Goal: Task Accomplishment & Management: Complete application form

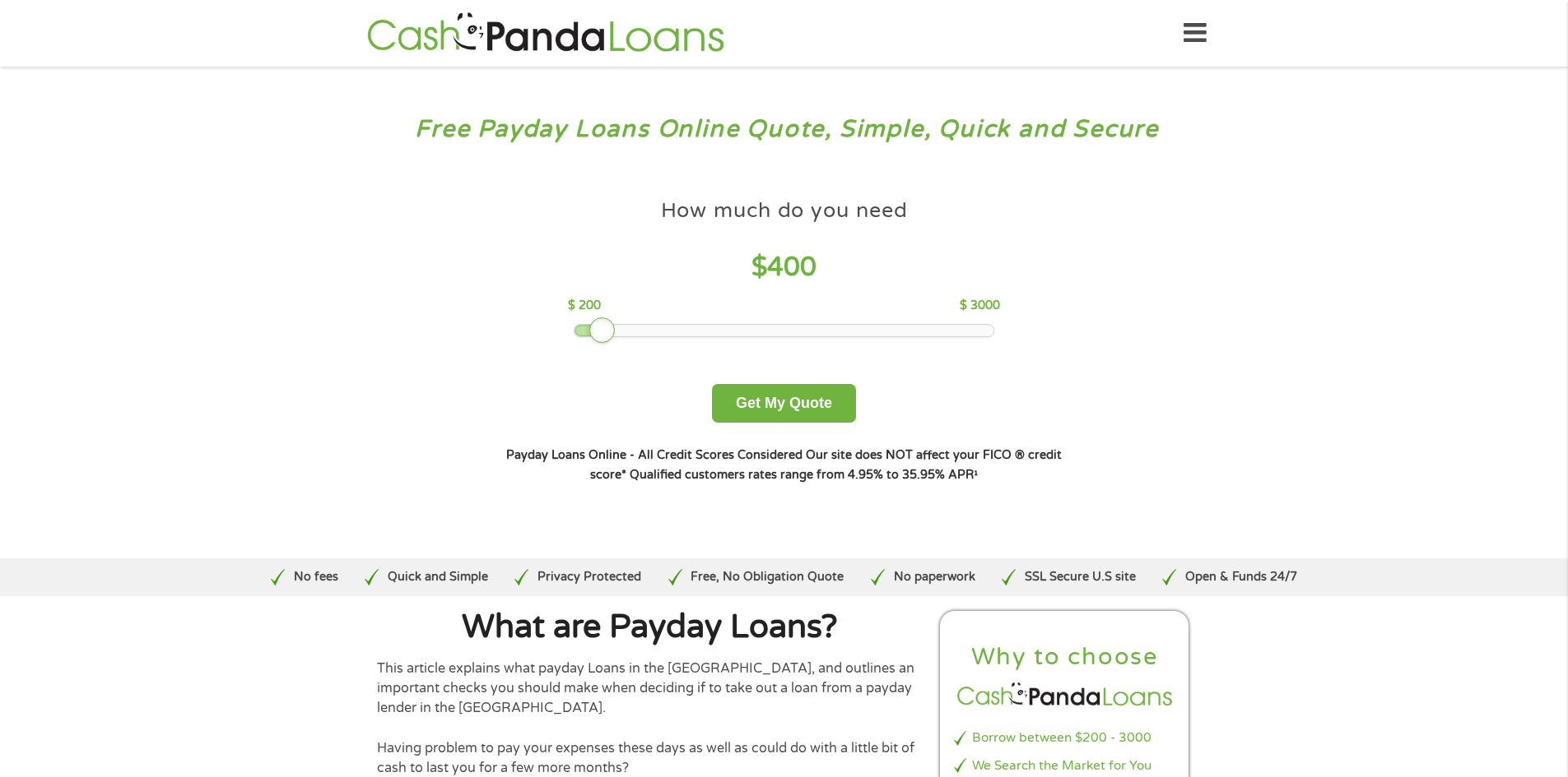
drag, startPoint x: 687, startPoint y: 341, endPoint x: 601, endPoint y: 340, distance: 86.0
click at [601, 340] on div at bounding box center [602, 331] width 27 height 27
click at [744, 421] on button "Get My Quote" at bounding box center [783, 403] width 144 height 38
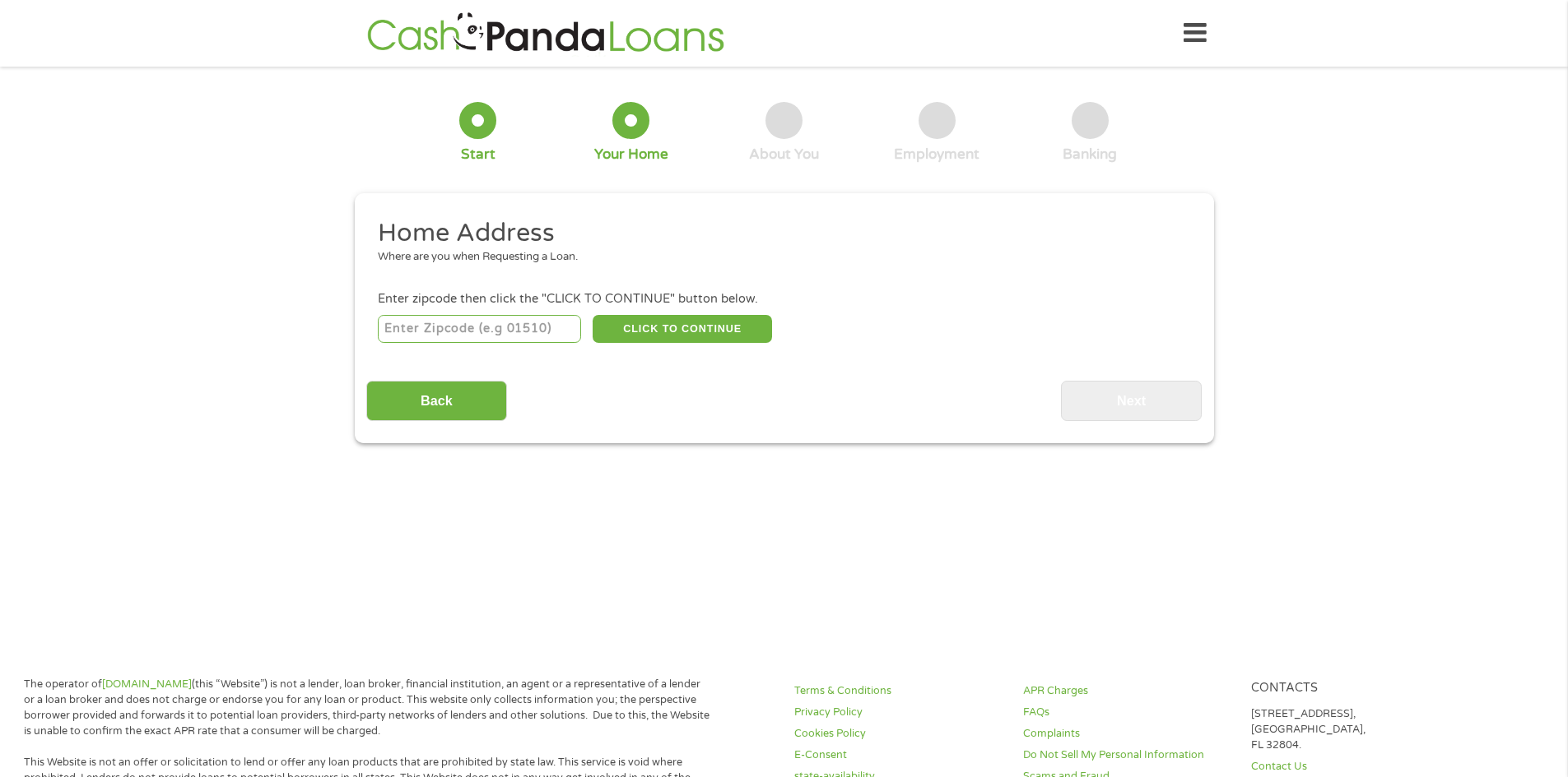
click at [1194, 40] on icon at bounding box center [1195, 33] width 23 height 40
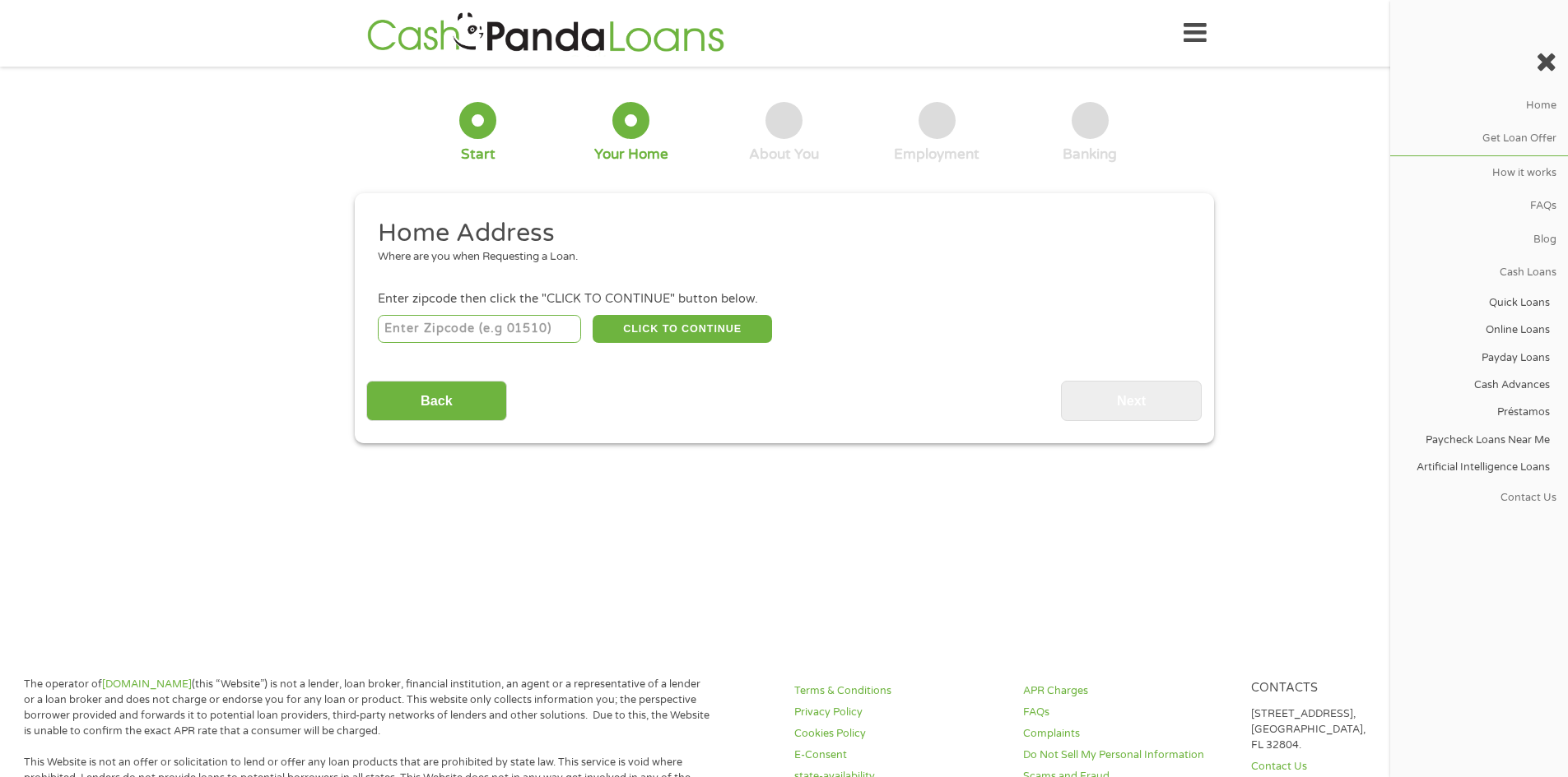
click at [1194, 40] on icon at bounding box center [1195, 33] width 23 height 40
click at [509, 313] on div "CLICK TO CONTINUE Please recheck your Zipcode, it seems to be Incorrect" at bounding box center [783, 328] width 811 height 33
click at [510, 329] on input "number" at bounding box center [479, 329] width 203 height 28
type input "75460"
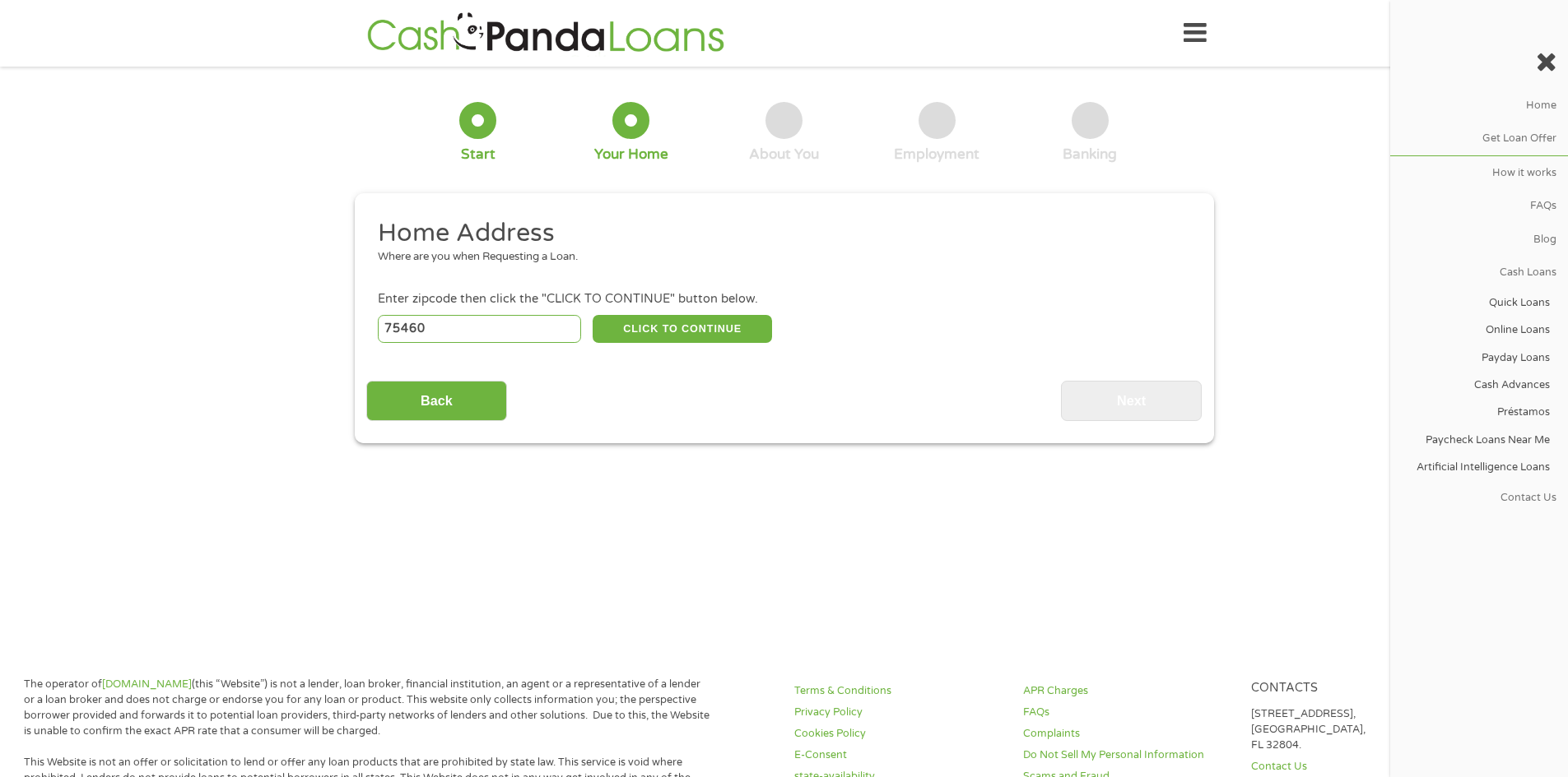
select select "Texas"
click at [652, 328] on button "CLICK TO CONTINUE" at bounding box center [682, 329] width 179 height 28
type input "75460"
type input "Paris"
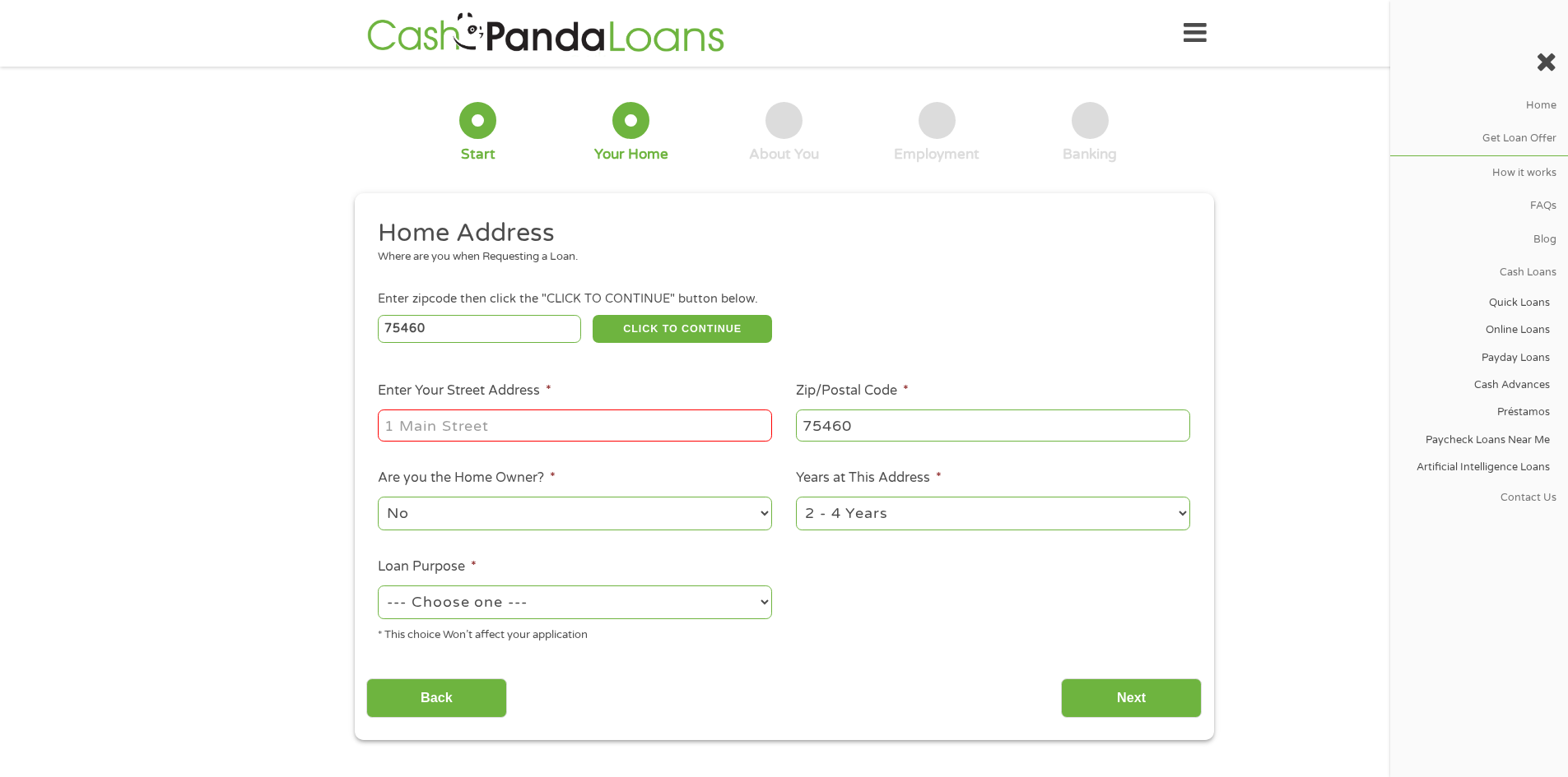
click at [634, 419] on input "Enter Your Street Address *" at bounding box center [574, 426] width 394 height 32
type input "2439 West Austin Street"
click at [835, 523] on select "1 Year or less 1 - 2 Years 2 - 4 Years Over 4 Years" at bounding box center [992, 514] width 394 height 33
select select "60months"
click at [796, 497] on select "1 Year or less 1 - 2 Years 2 - 4 Years Over 4 Years" at bounding box center [992, 514] width 394 height 33
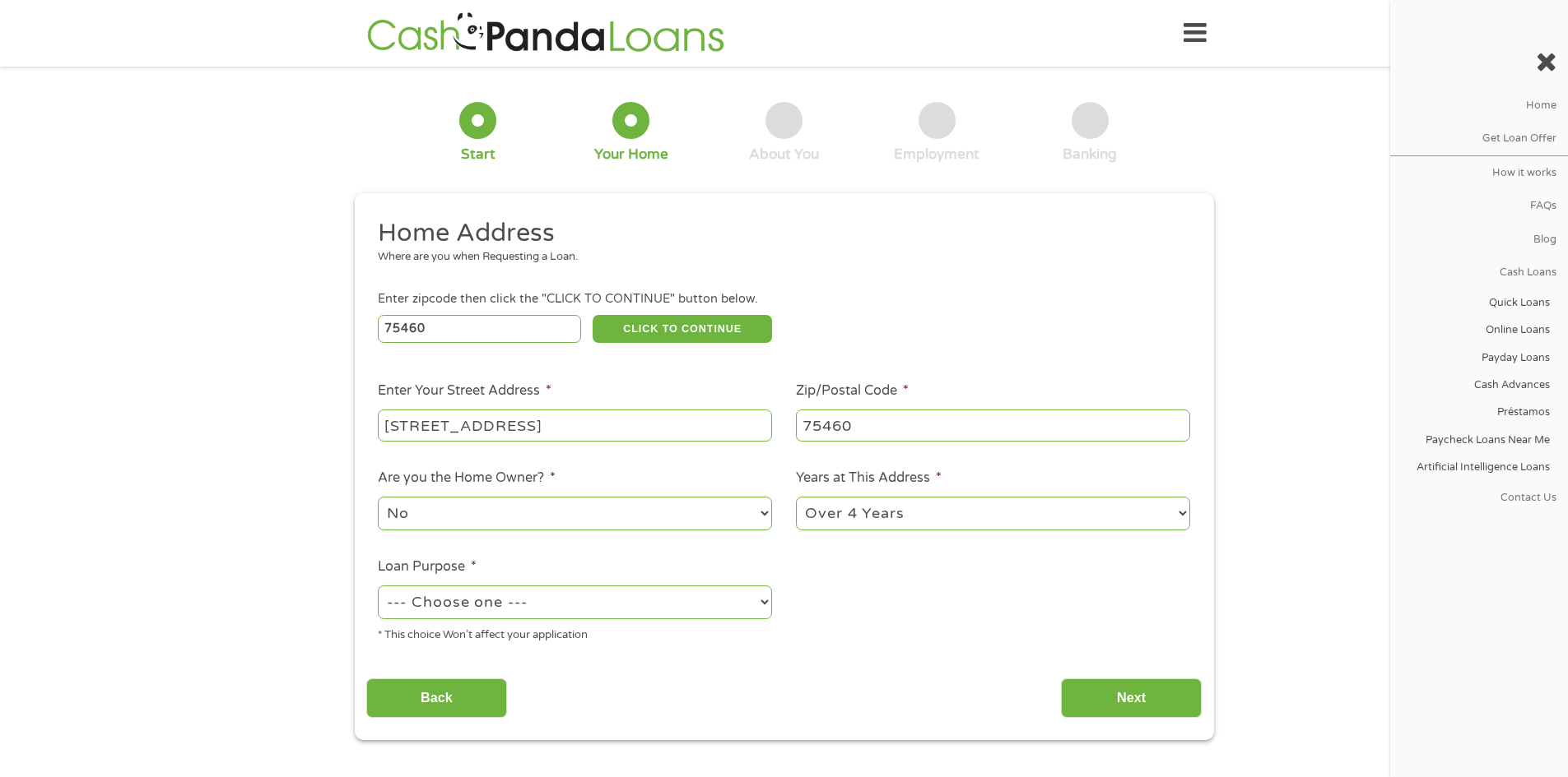
click at [727, 611] on select "--- Choose one --- Pay Bills Debt Consolidation Home Improvement Major Purchase…" at bounding box center [574, 602] width 394 height 33
select select "shorttermcash"
click at [377, 585] on select "--- Choose one --- Pay Bills Debt Consolidation Home Improvement Major Purchase…" at bounding box center [574, 602] width 394 height 33
click at [1080, 706] on input "Next" at bounding box center [1131, 699] width 141 height 40
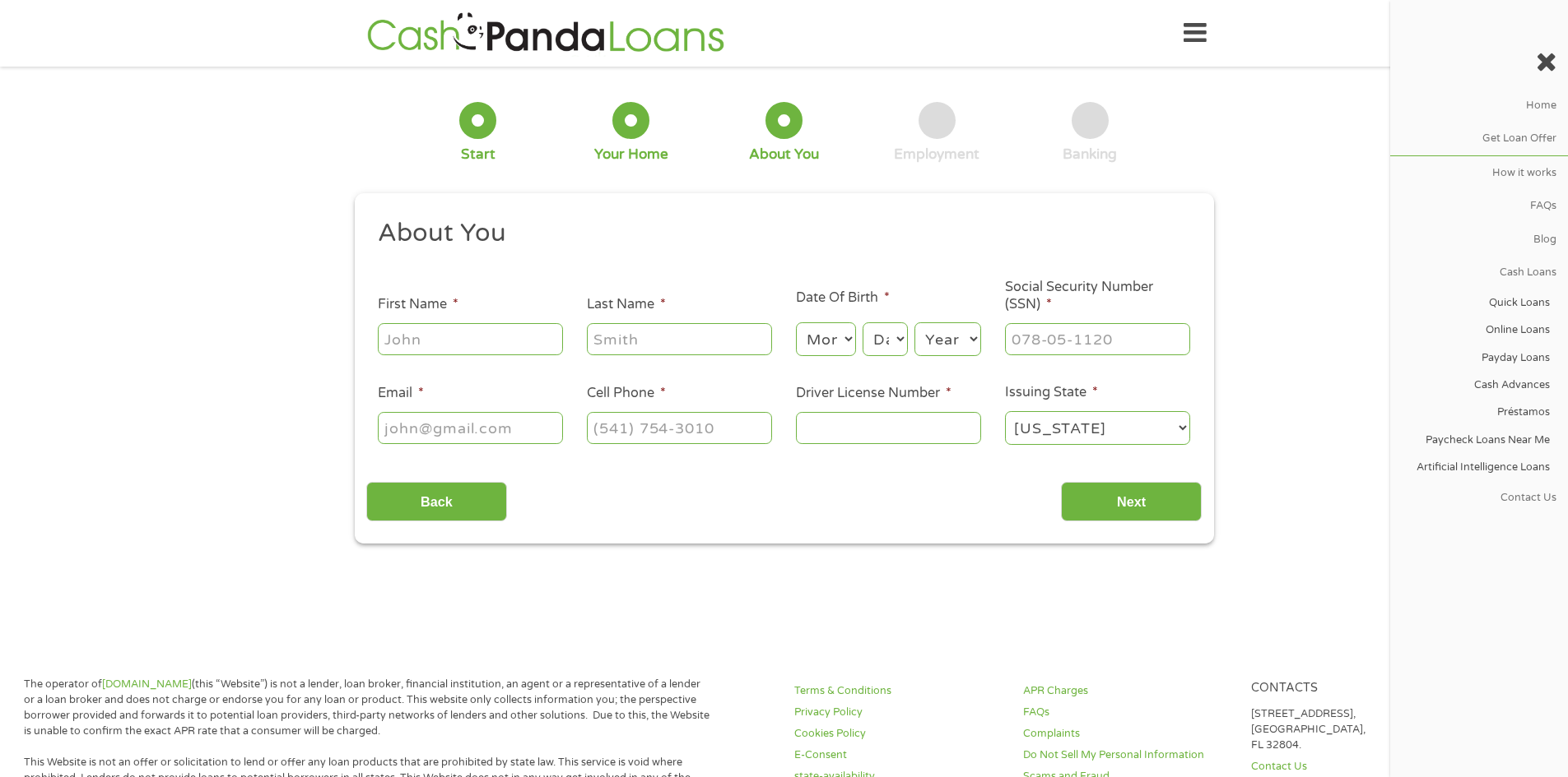
scroll to position [7, 7]
click at [478, 346] on input "First Name *" at bounding box center [470, 339] width 185 height 32
type input "Elisabeth"
type input "Valentin"
type input "cubbyronert42@gmail.com"
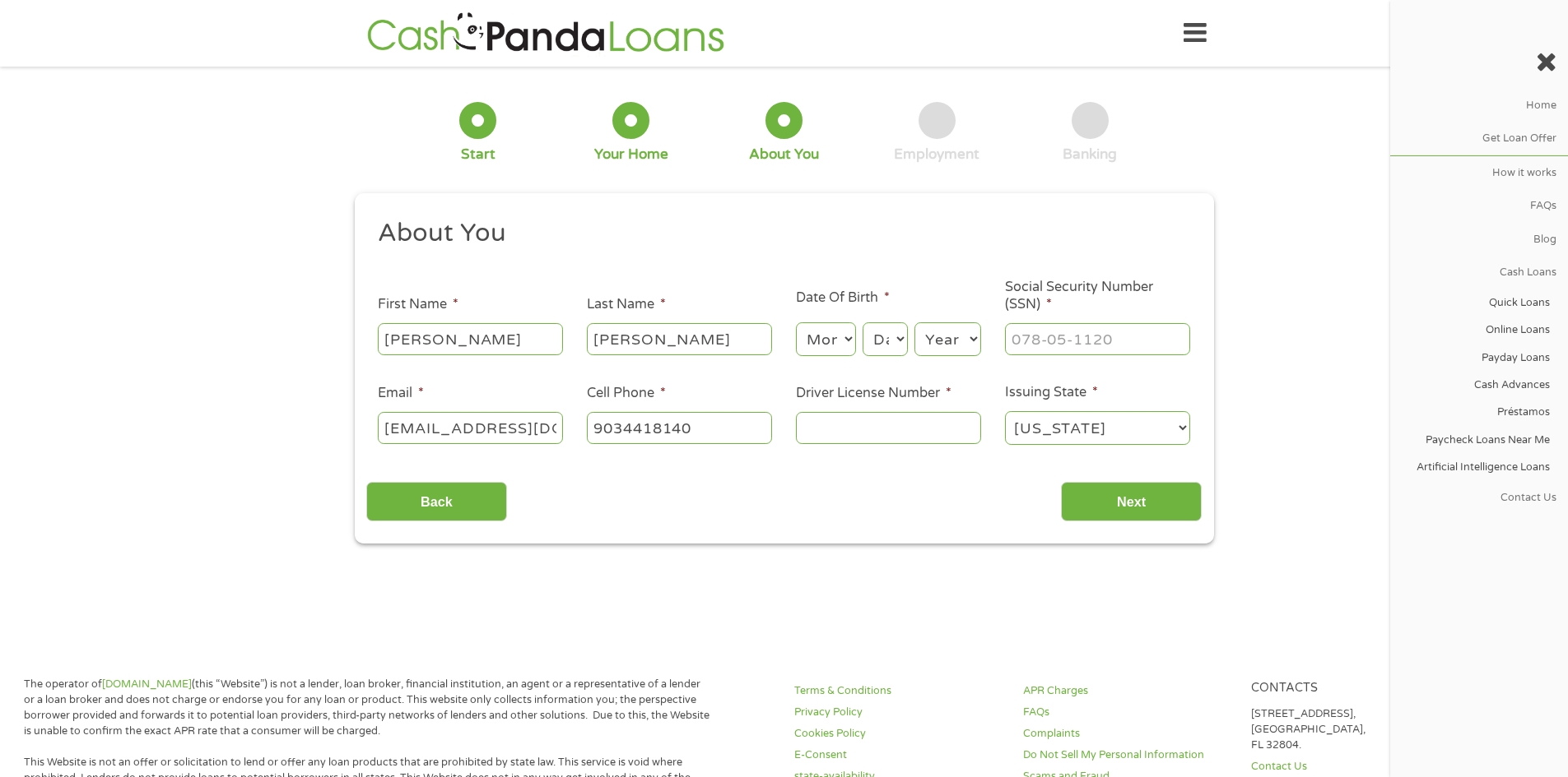
type input "(903) 441-8140"
click at [806, 350] on select "Month 1 2 3 4 5 6 7 8 9 10 11 12" at bounding box center [826, 339] width 60 height 33
click at [827, 349] on select "Month 1 2 3 4 5 6 7 8 9 10 11 12" at bounding box center [826, 339] width 60 height 33
select select "4"
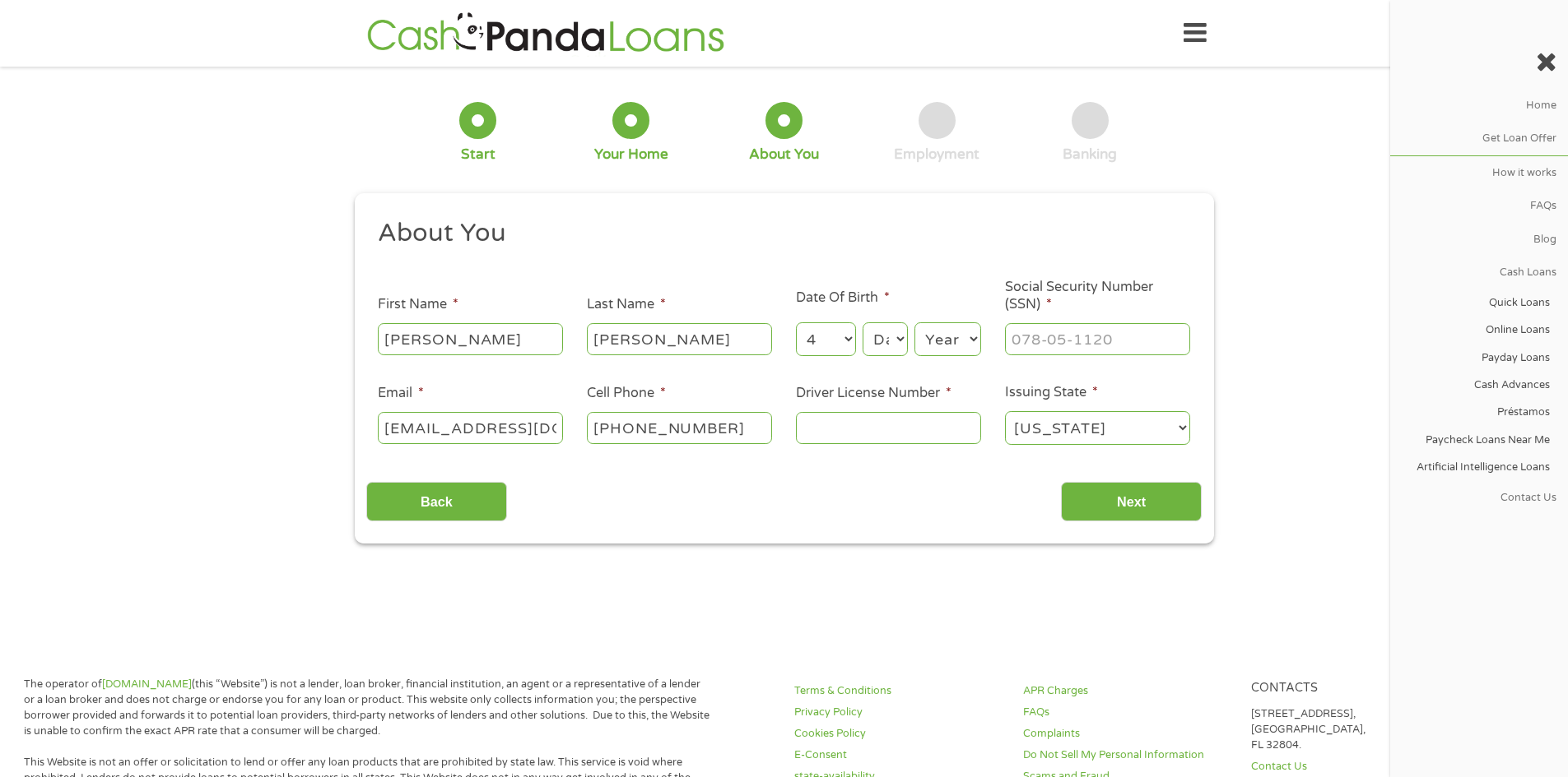
click at [796, 322] on select "Month 1 2 3 4 5 6 7 8 9 10 11 12" at bounding box center [826, 339] width 60 height 33
click at [903, 337] on select "Day 1 2 3 4 5 6 7 8 9 10 11 12 13 14 15 16 17 18 19 20 21 22 23 24 25 26 27 28 …" at bounding box center [884, 339] width 44 height 33
select select "26"
click at [862, 322] on select "Day 1 2 3 4 5 6 7 8 9 10 11 12 13 14 15 16 17 18 19 20 21 22 23 24 25 26 27 28 …" at bounding box center [884, 339] width 44 height 33
click at [944, 341] on select "Year 2007 2006 2005 2004 2003 2002 2001 2000 1999 1998 1997 1996 1995 1994 1993…" at bounding box center [947, 339] width 67 height 33
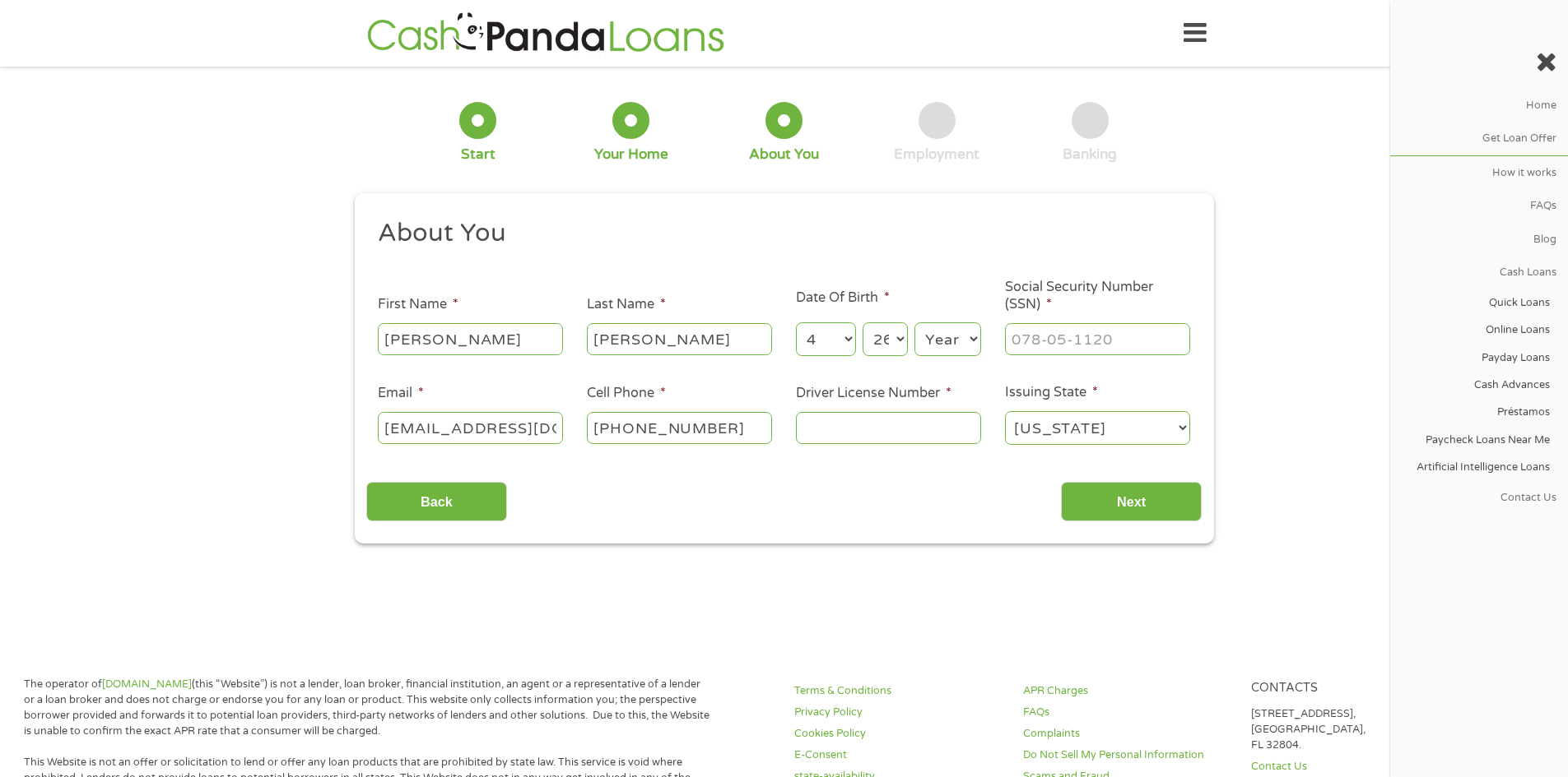
select select "1992"
click at [914, 322] on select "Year 2007 2006 2005 2004 2003 2002 2001 2000 1999 1998 1997 1996 1995 1994 1993…" at bounding box center [947, 339] width 67 height 33
click at [1051, 348] on input "___-__-____" at bounding box center [1097, 339] width 185 height 32
type input "636-30-2334"
click at [849, 443] on input "Driver License Number *" at bounding box center [888, 428] width 185 height 32
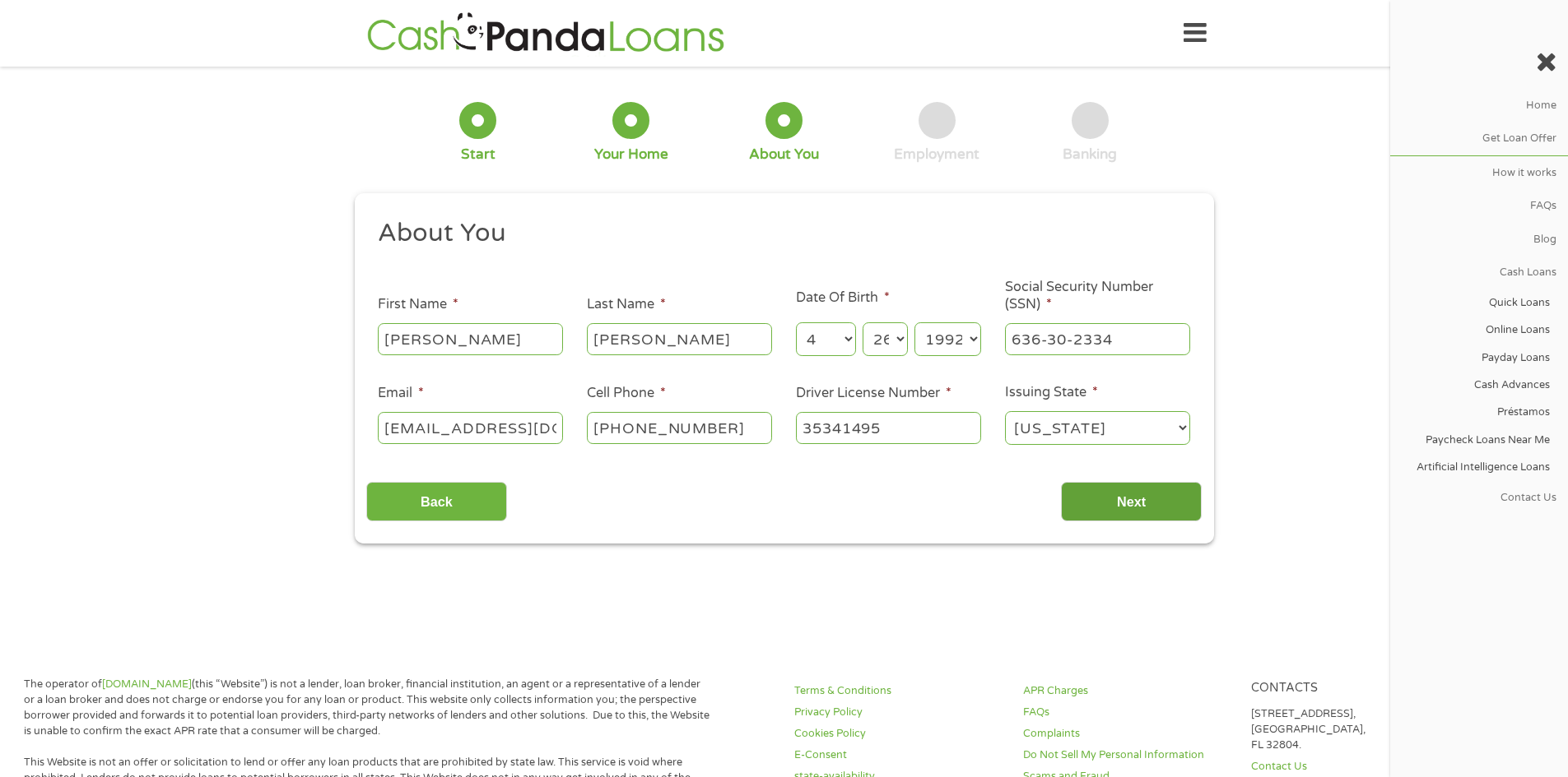
type input "35341495"
click at [1101, 513] on input "Next" at bounding box center [1131, 502] width 141 height 40
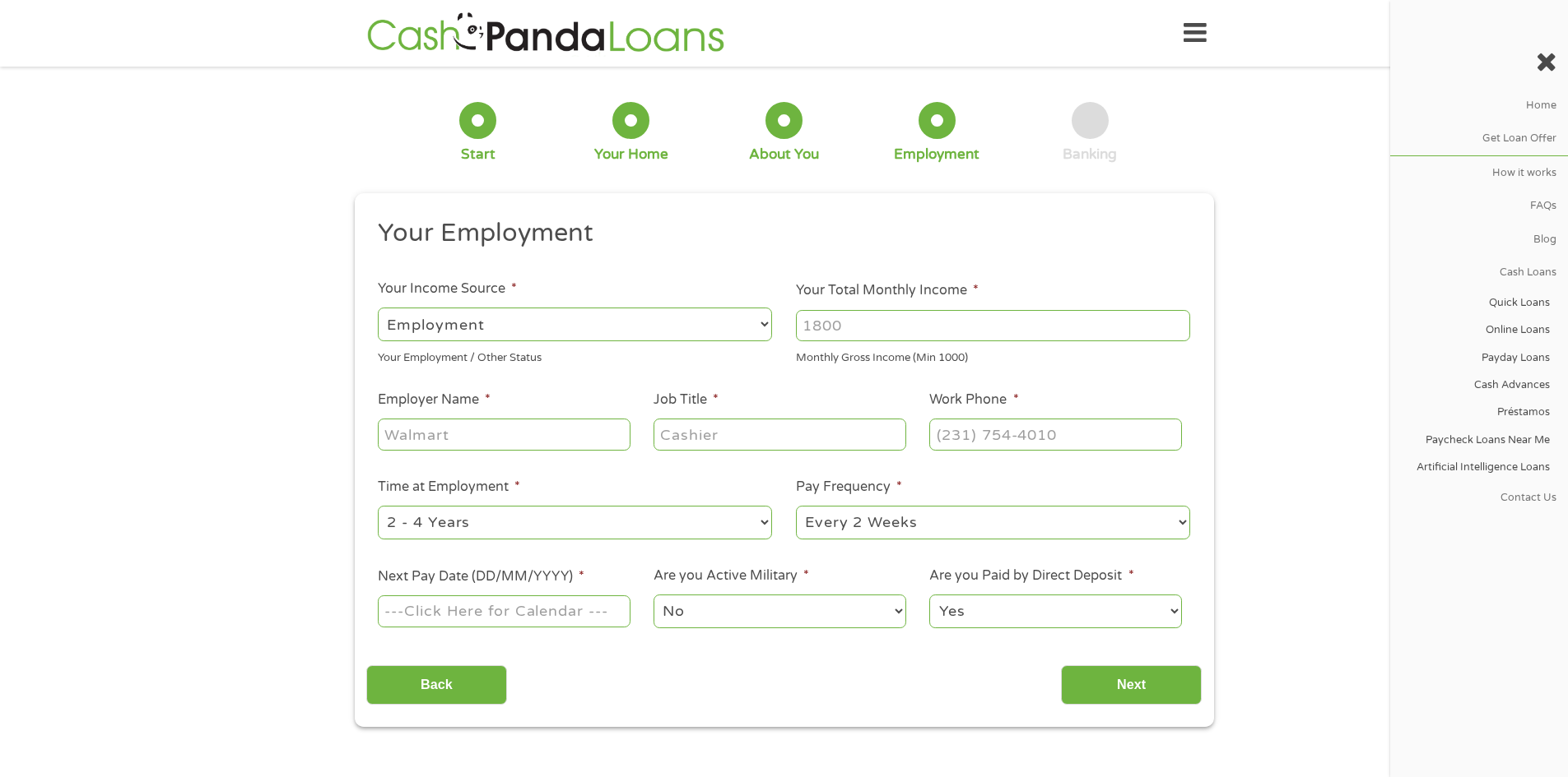
click at [860, 333] on input "Your Total Monthly Income *" at bounding box center [992, 326] width 394 height 32
type input "2516"
click at [579, 426] on input "Employer Name *" at bounding box center [503, 435] width 252 height 32
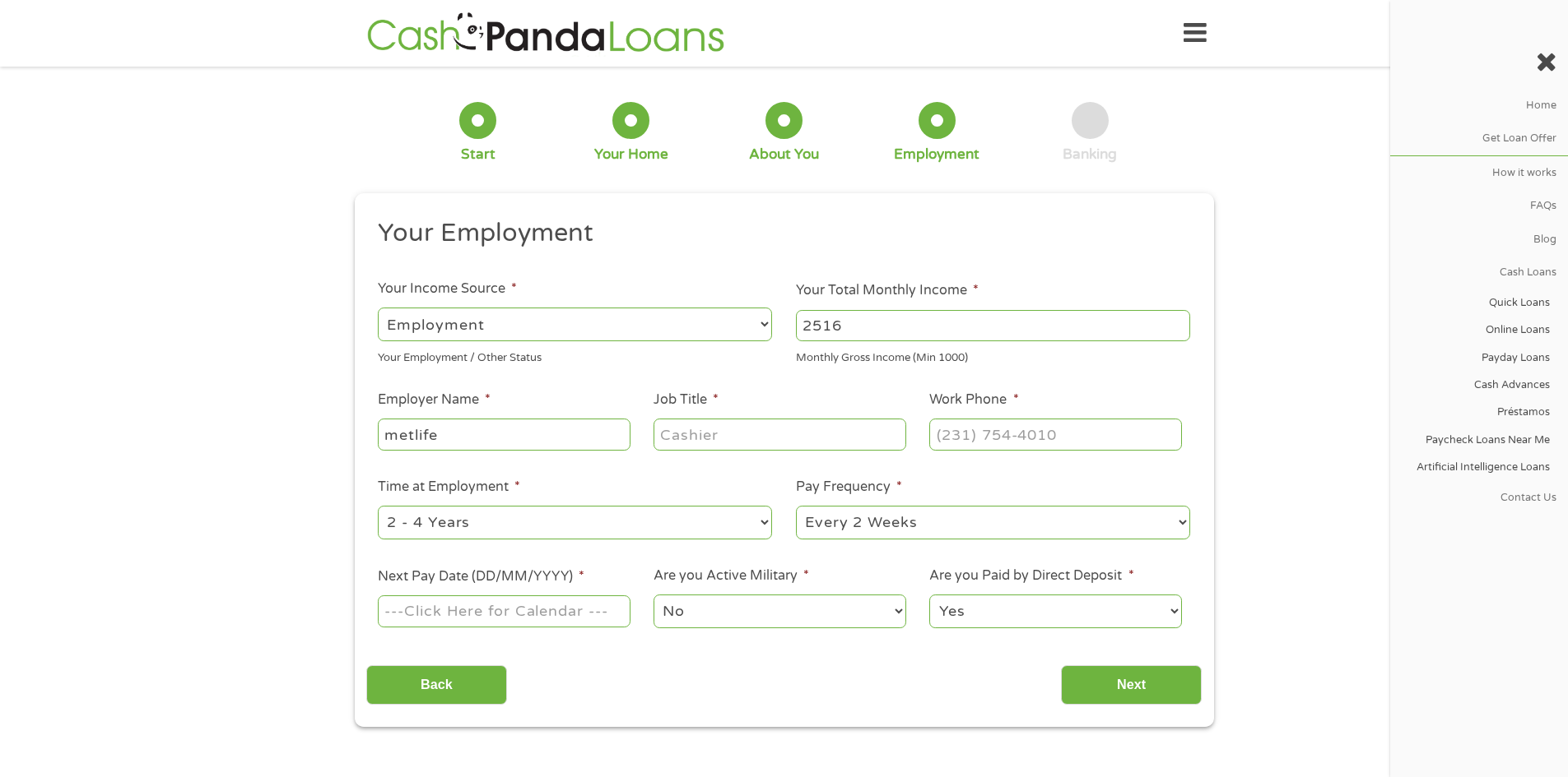
type input "metlife"
click at [765, 446] on input "Job Title *" at bounding box center [779, 435] width 252 height 32
type input "disabled"
click at [1117, 439] on input "(___) ___-____" at bounding box center [1055, 435] width 252 height 32
type input "(800) 638-5433"
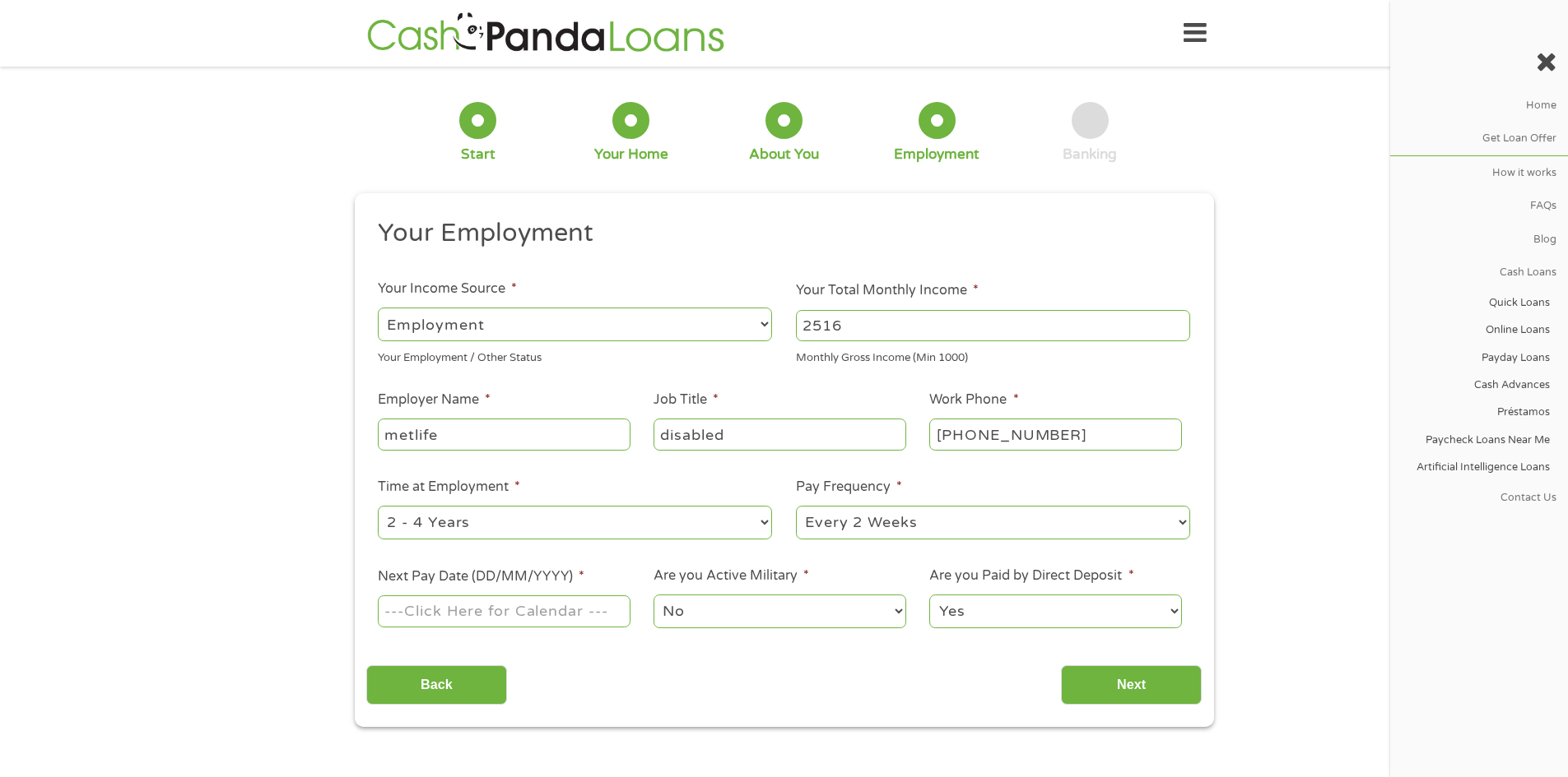
click at [845, 526] on select "--- Choose one --- Every 2 Weeks Every Week Monthly Semi-Monthly" at bounding box center [992, 522] width 394 height 33
click at [592, 609] on input "Next Pay Date (DD/MM/YYYY) *" at bounding box center [503, 611] width 252 height 32
type input "02/10/2025"
click at [1157, 684] on input "Next" at bounding box center [1131, 685] width 141 height 40
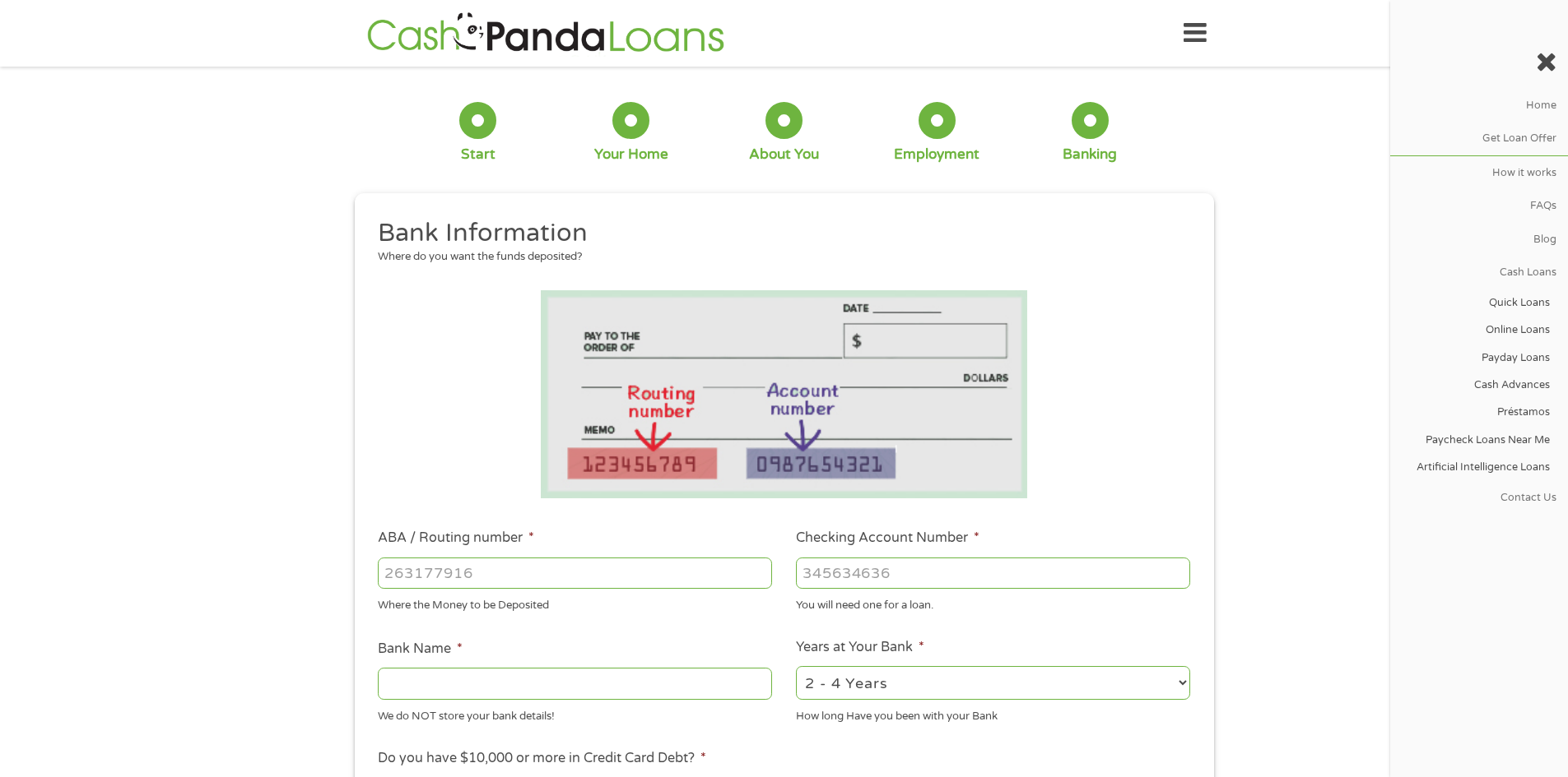
click at [481, 580] on input "ABA / Routing number *" at bounding box center [574, 574] width 394 height 32
type input "031101279"
type input "THE BANCORP BANK"
type input "031101279"
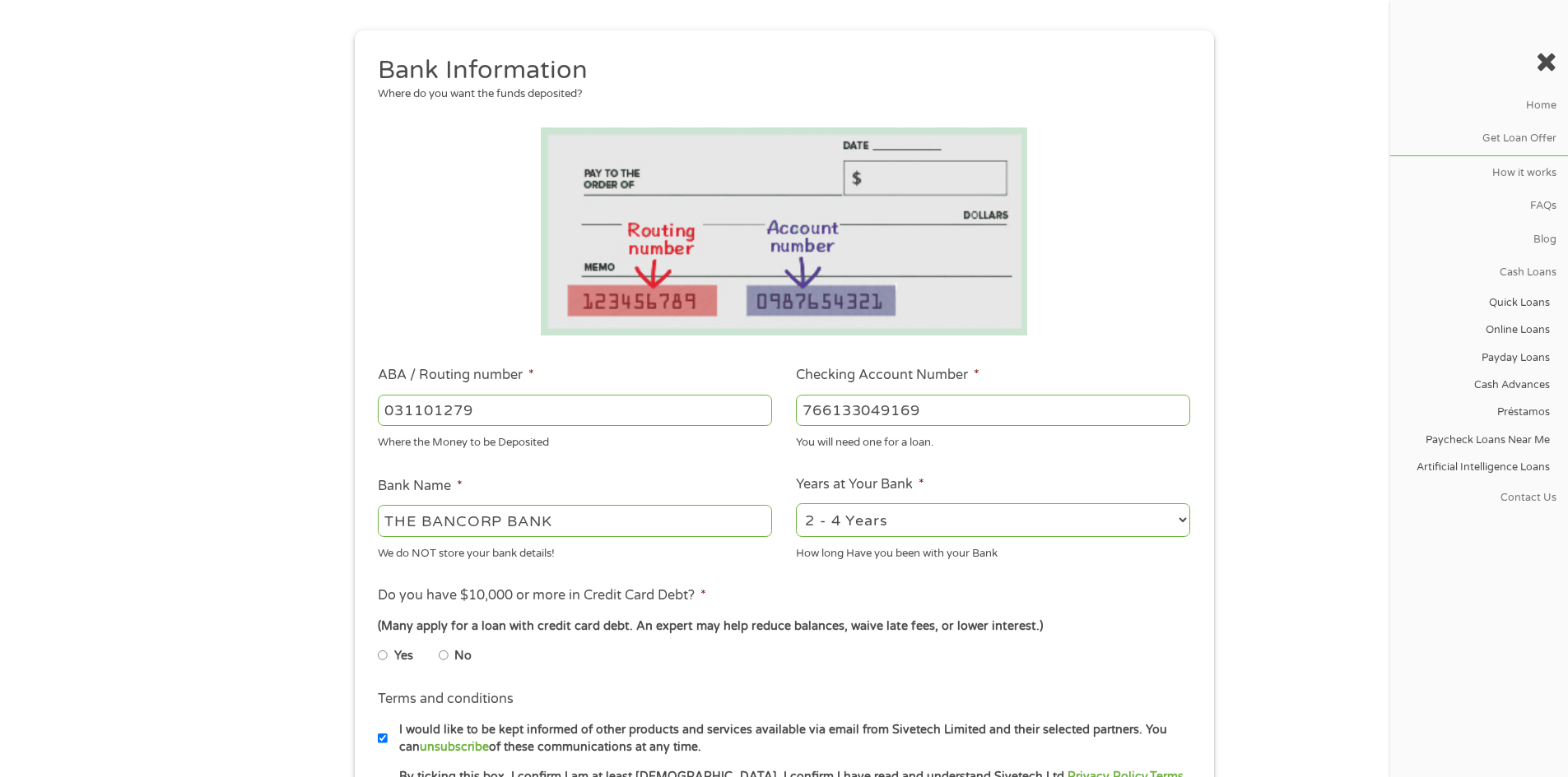
scroll to position [165, 0]
type input "766133049169"
click at [439, 650] on input "No" at bounding box center [443, 654] width 10 height 27
radio input "true"
click at [439, 650] on input "No" at bounding box center [443, 654] width 10 height 27
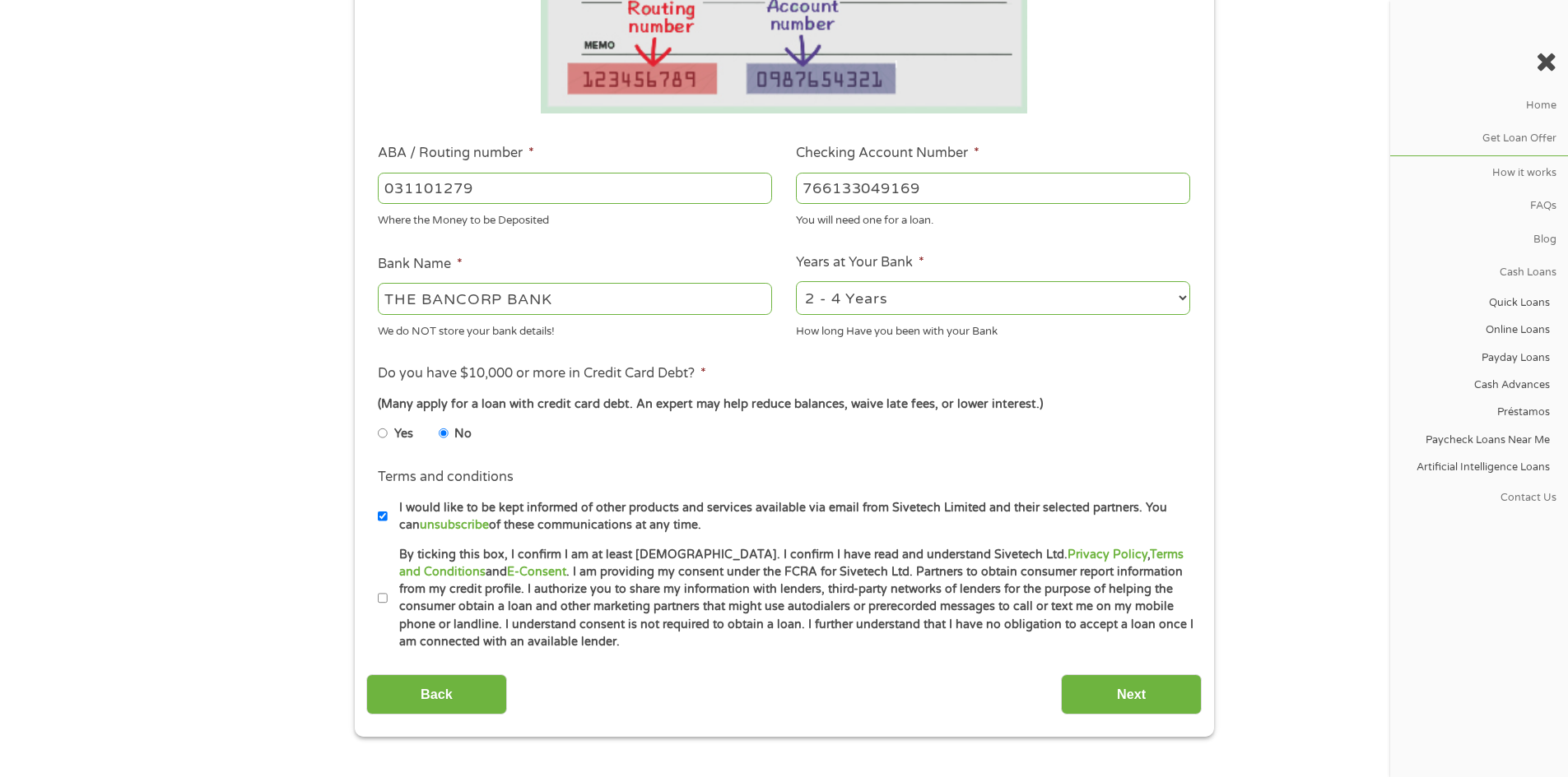
scroll to position [411, 0]
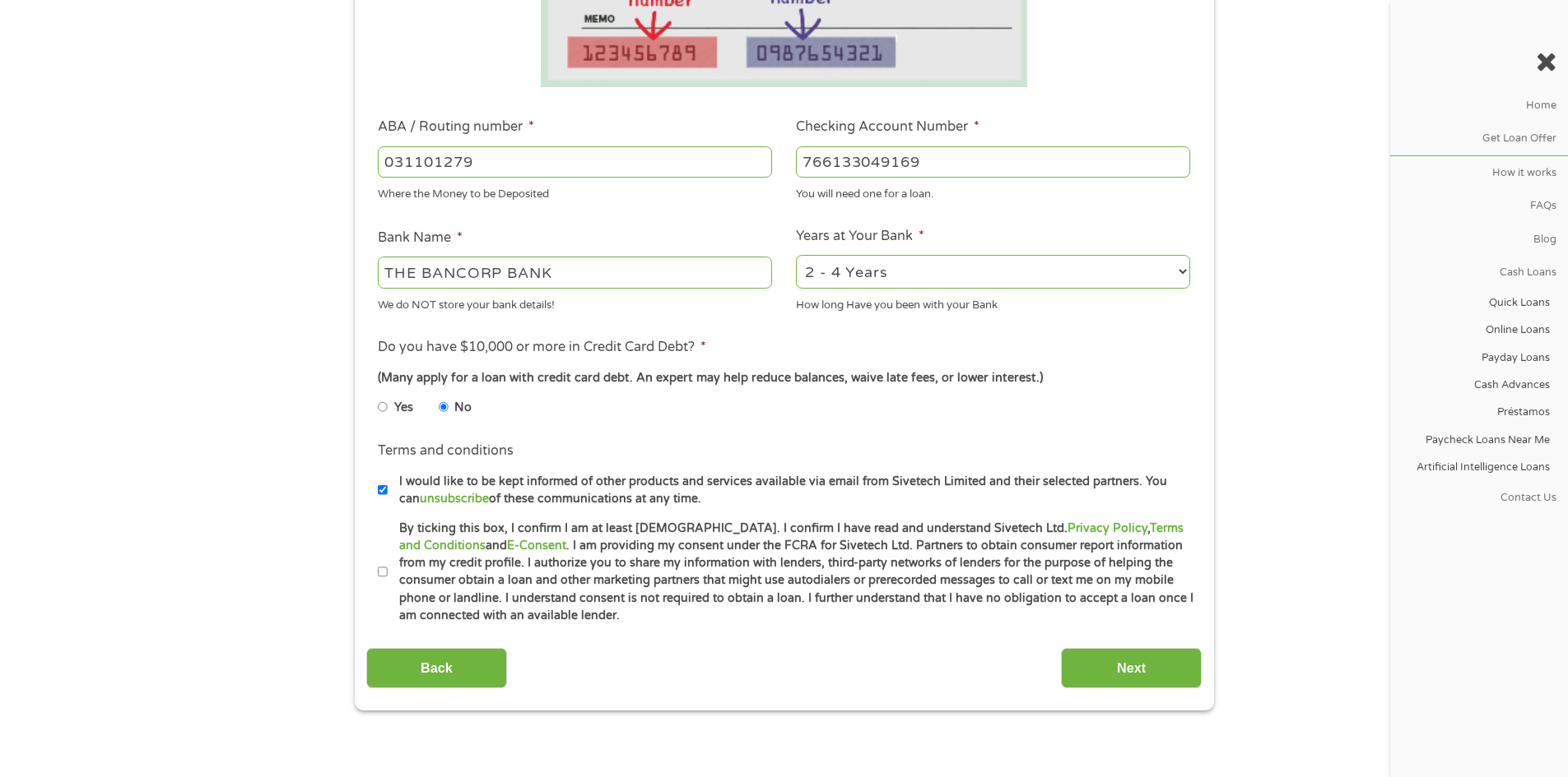
click at [382, 577] on input "By ticking this box, I confirm I am at least 18 years old. I confirm I have rea…" at bounding box center [382, 573] width 10 height 27
click at [382, 569] on input "By ticking this box, I confirm I am at least 18 years old. I confirm I have rea…" at bounding box center [382, 573] width 10 height 27
click at [380, 574] on input "By ticking this box, I confirm I am at least 18 years old. I confirm I have rea…" at bounding box center [382, 573] width 10 height 27
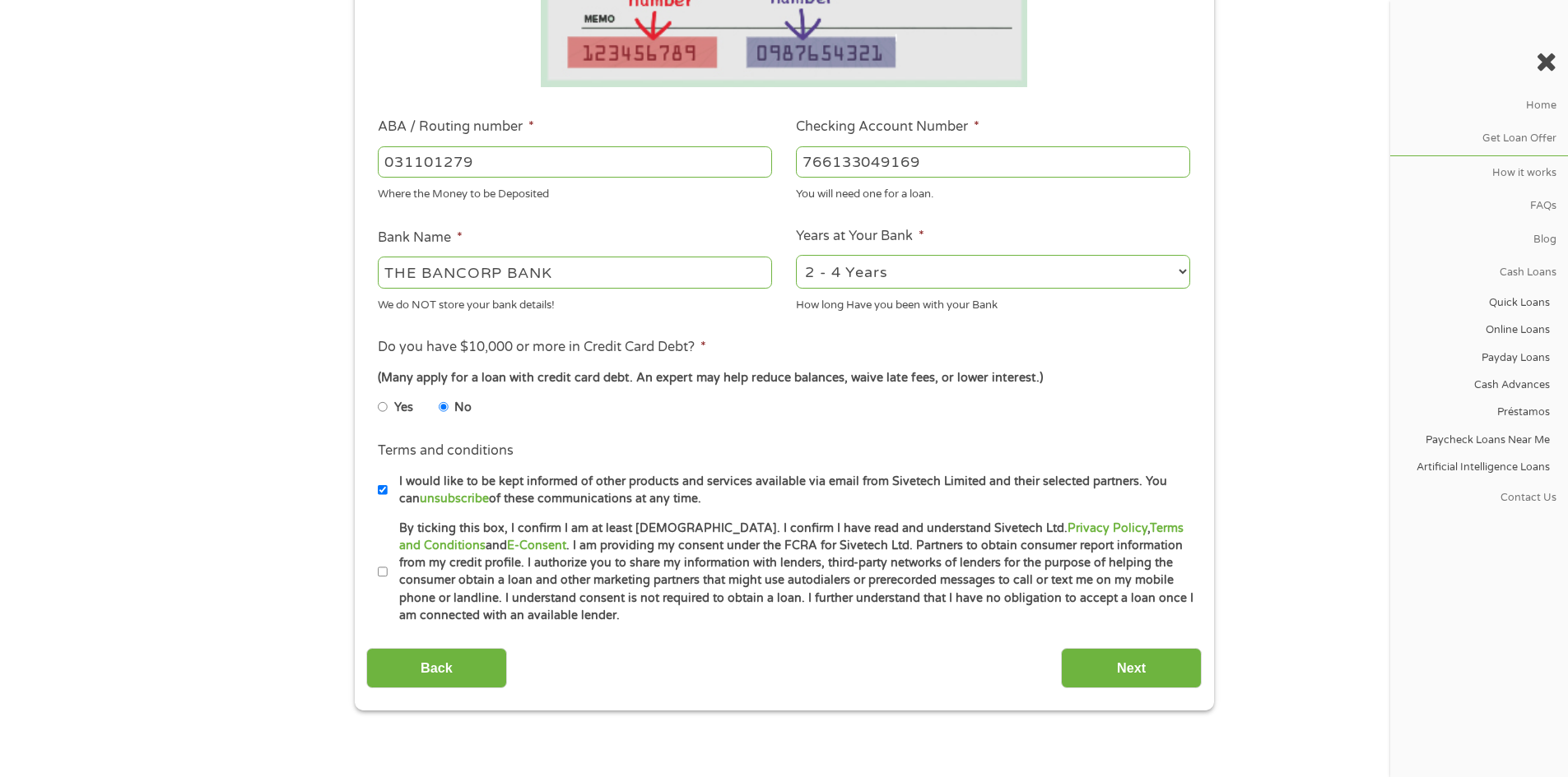
checkbox input "true"
click at [1085, 674] on input "Next" at bounding box center [1131, 668] width 141 height 40
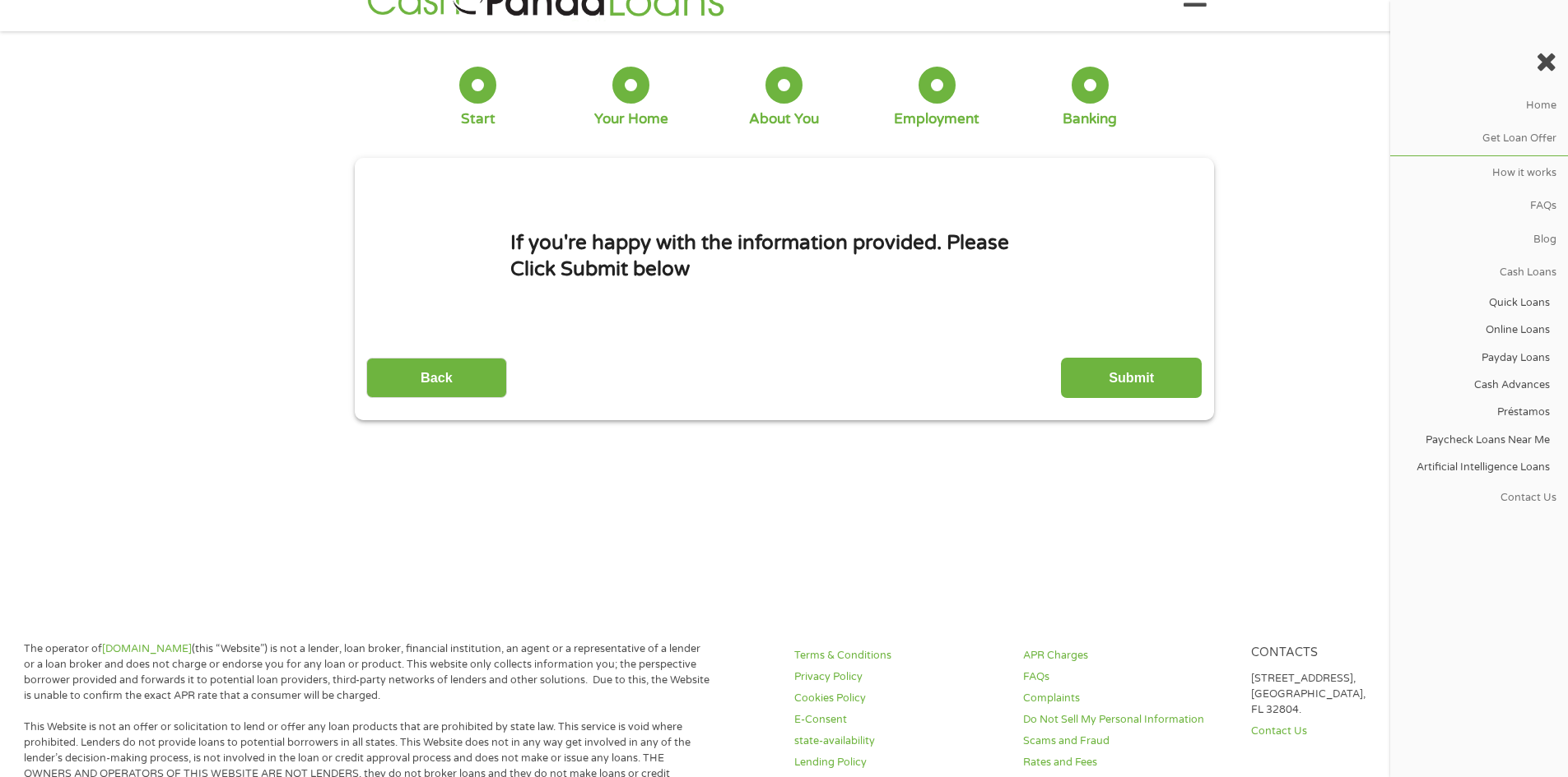
scroll to position [0, 0]
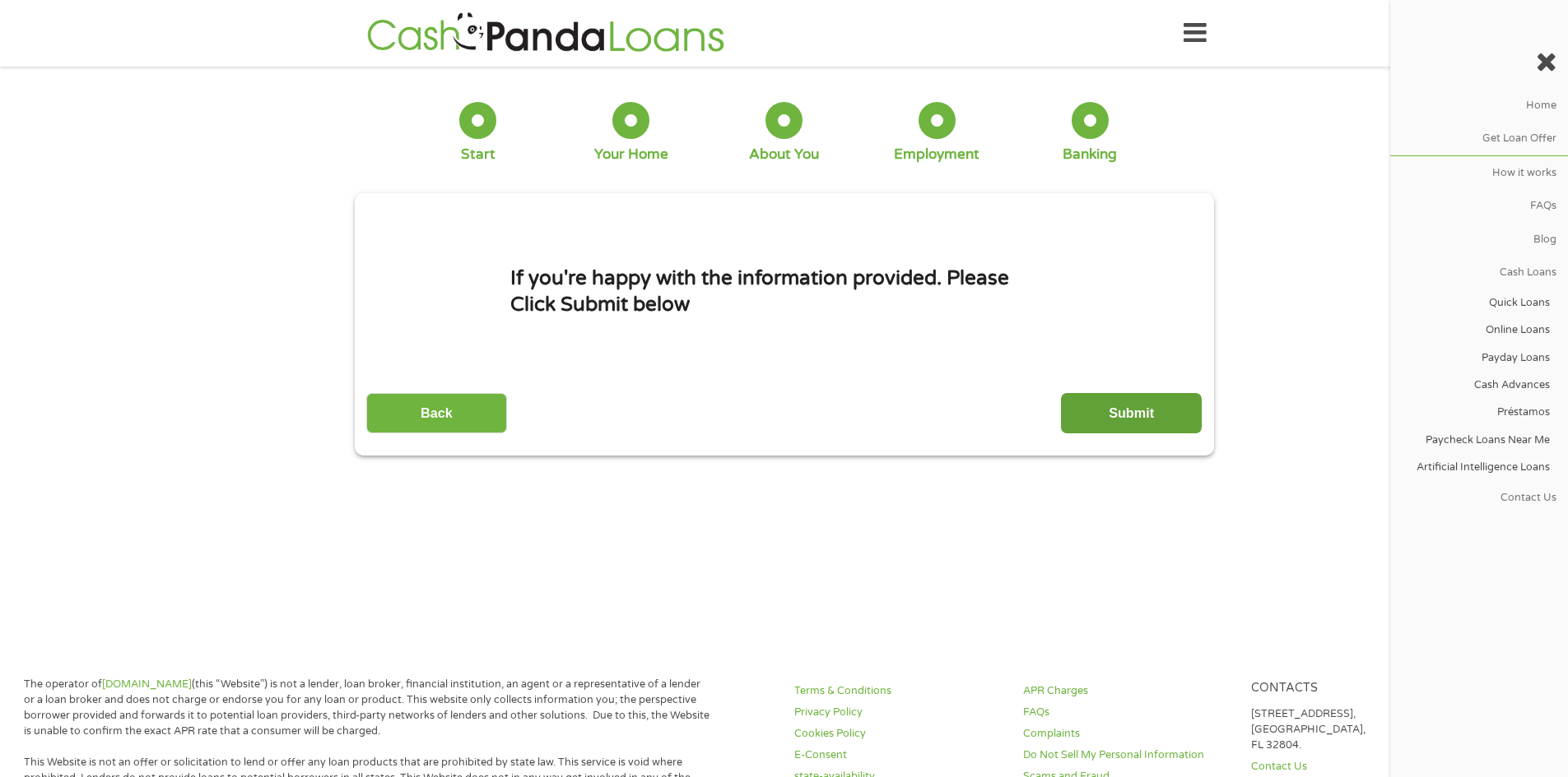
click at [1112, 399] on input "Submit" at bounding box center [1131, 413] width 141 height 40
click at [0, 0] on p "Cash Panda Loans is a Free Service, We Never Call, SMS or ask for Any Card Deta…" at bounding box center [0, 0] width 0 height 0
